Goal: Complete application form: Complete application form

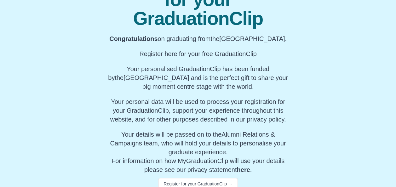
scroll to position [88, 0]
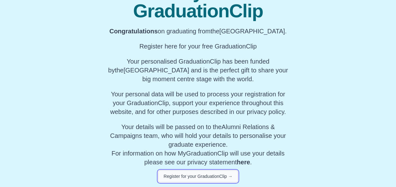
click at [200, 174] on button "Register for your GraduationClip →" at bounding box center [198, 176] width 80 height 12
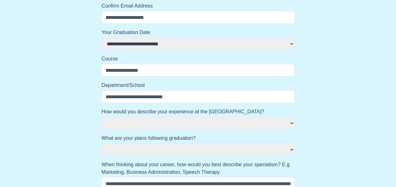
scroll to position [98, 0]
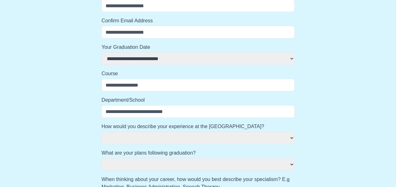
click at [136, 62] on select "**********" at bounding box center [197, 58] width 193 height 13
select select "**********"
click at [101, 52] on select "**********" at bounding box center [197, 58] width 193 height 13
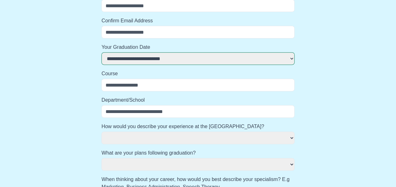
select select
click at [141, 88] on input "Course" at bounding box center [197, 85] width 193 height 13
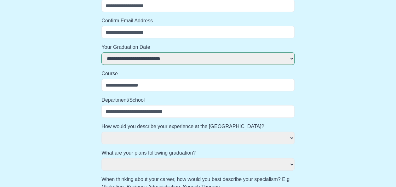
type input "*"
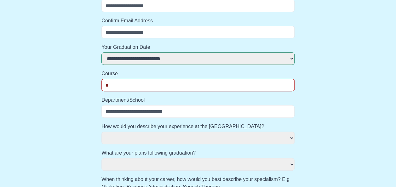
select select
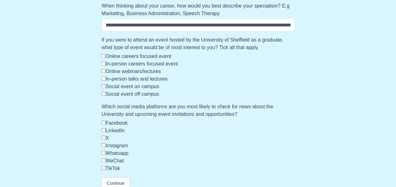
scroll to position [278, 0]
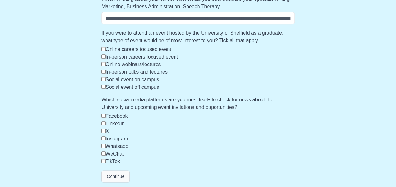
type input "*"
select select
click at [107, 174] on button "Continue" at bounding box center [115, 176] width 28 height 12
select select
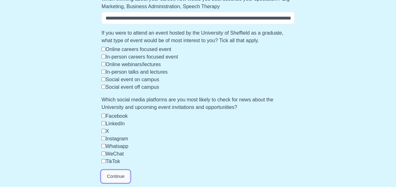
select select
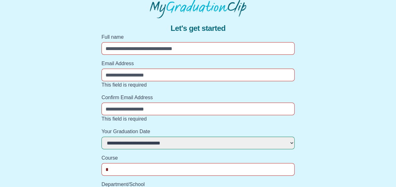
scroll to position [0, 0]
